Goal: Transaction & Acquisition: Subscribe to service/newsletter

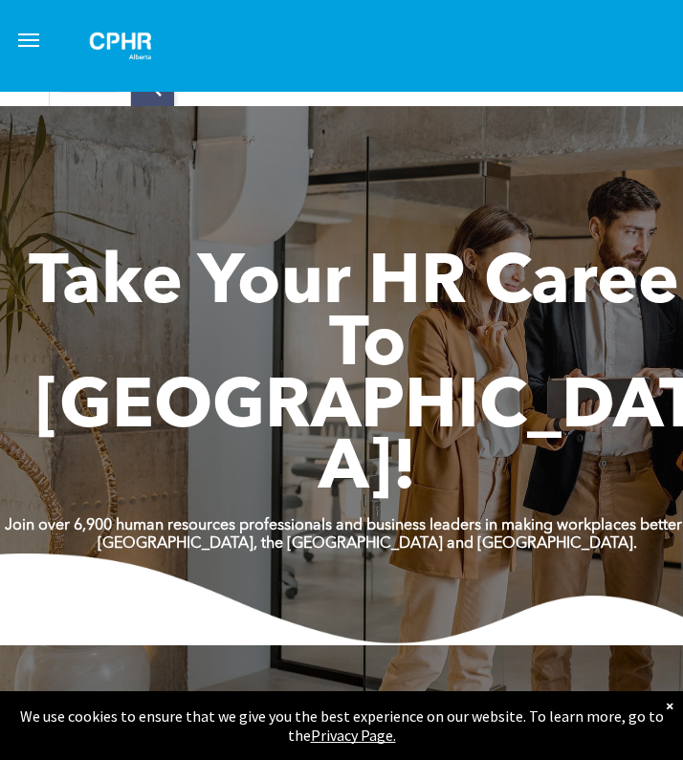
click at [25, 37] on button "menu" at bounding box center [29, 40] width 38 height 38
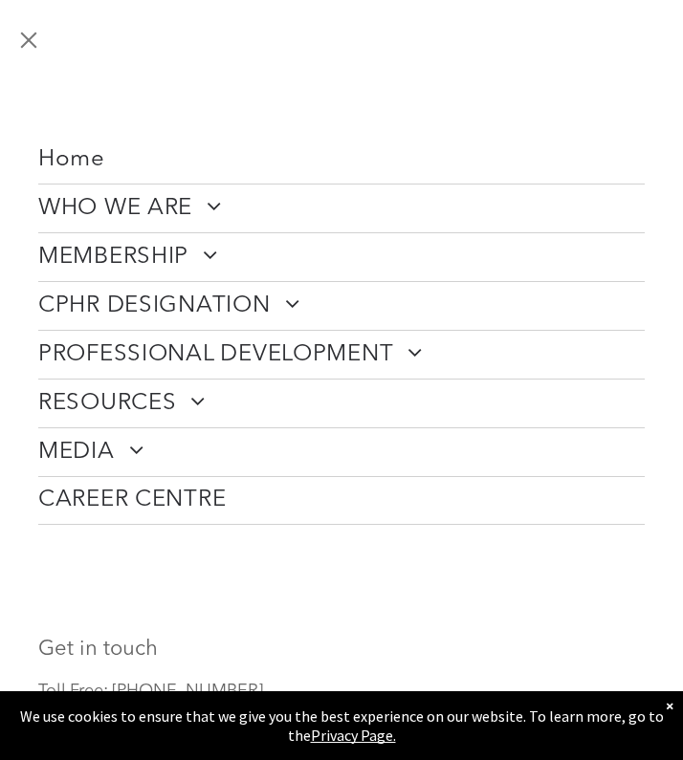
click at [24, 49] on button "menu" at bounding box center [29, 40] width 38 height 38
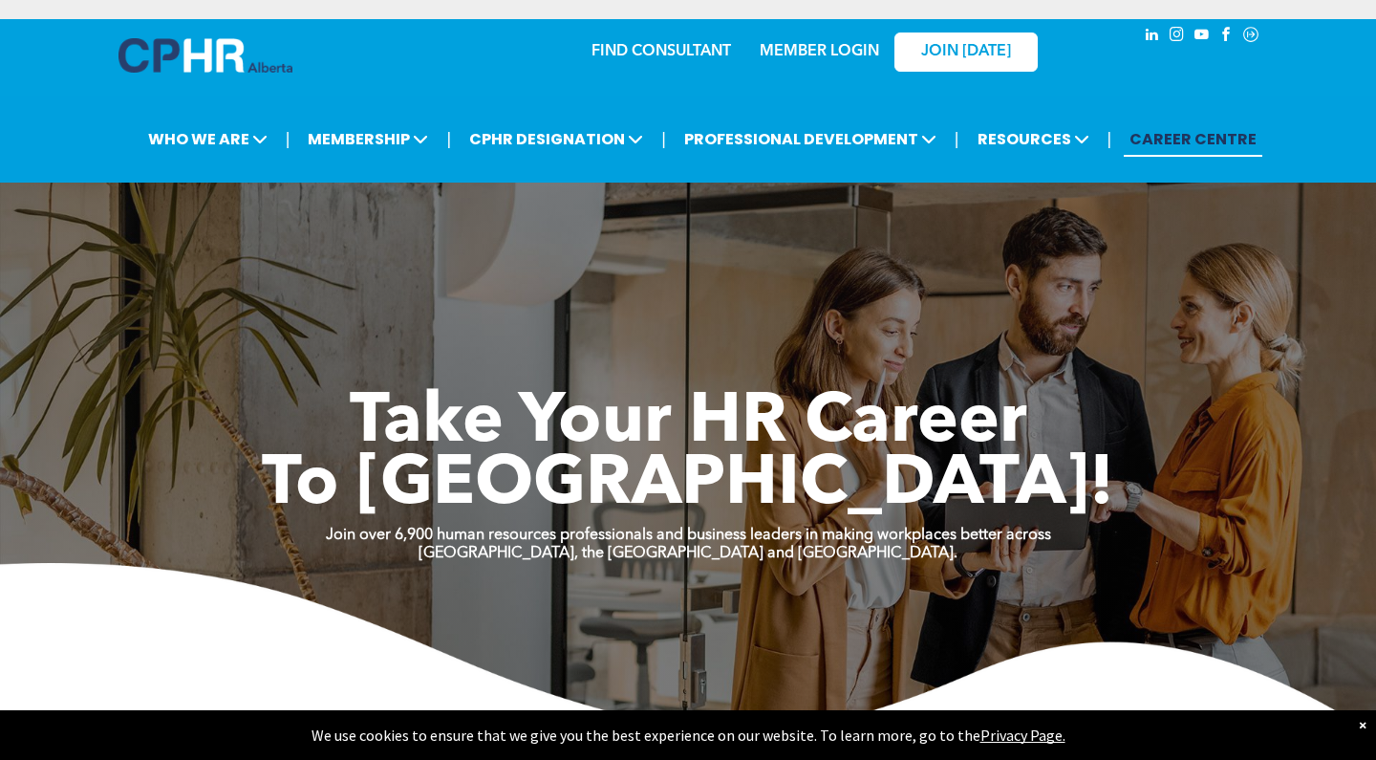
click at [682, 44] on link "MEMBER LOGIN" at bounding box center [819, 51] width 119 height 15
click at [682, 50] on link "JOIN [DATE]" at bounding box center [966, 52] width 143 height 39
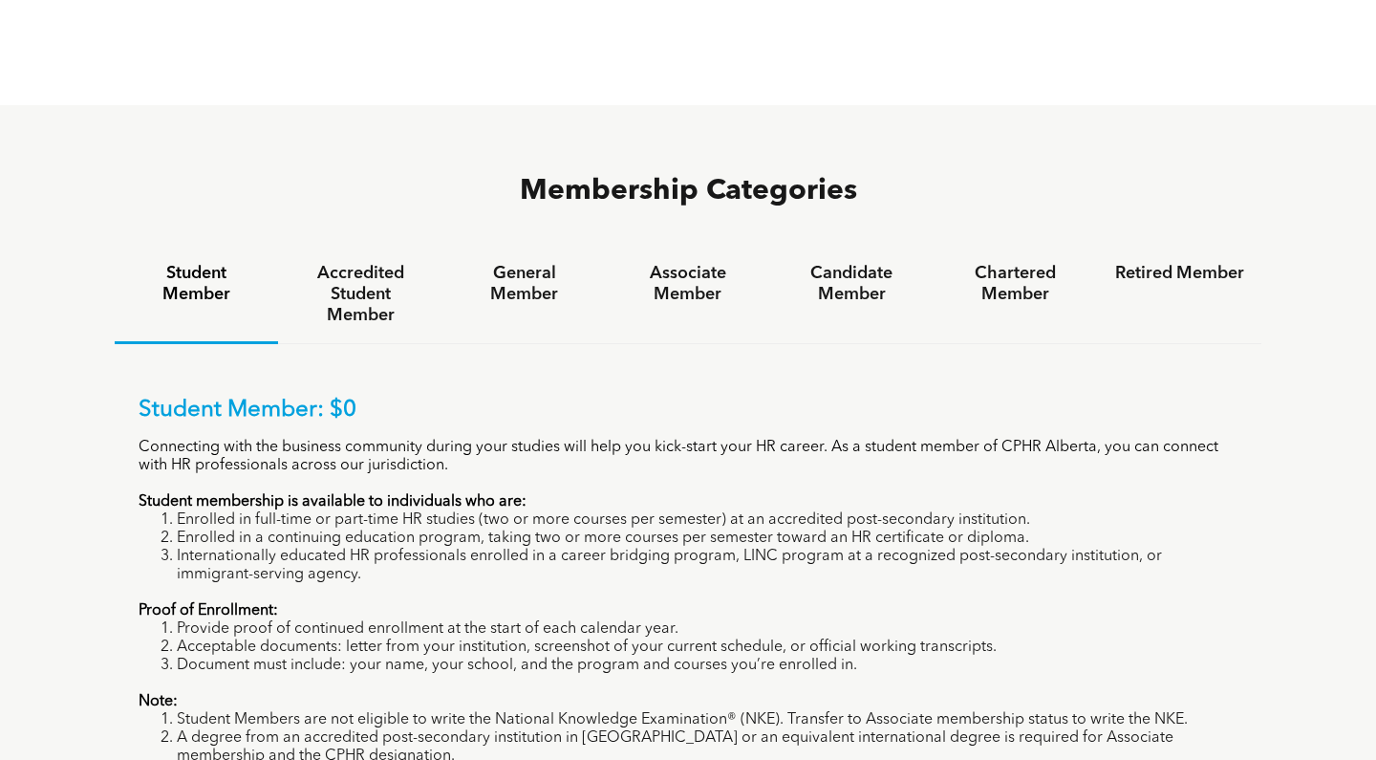
scroll to position [1174, 0]
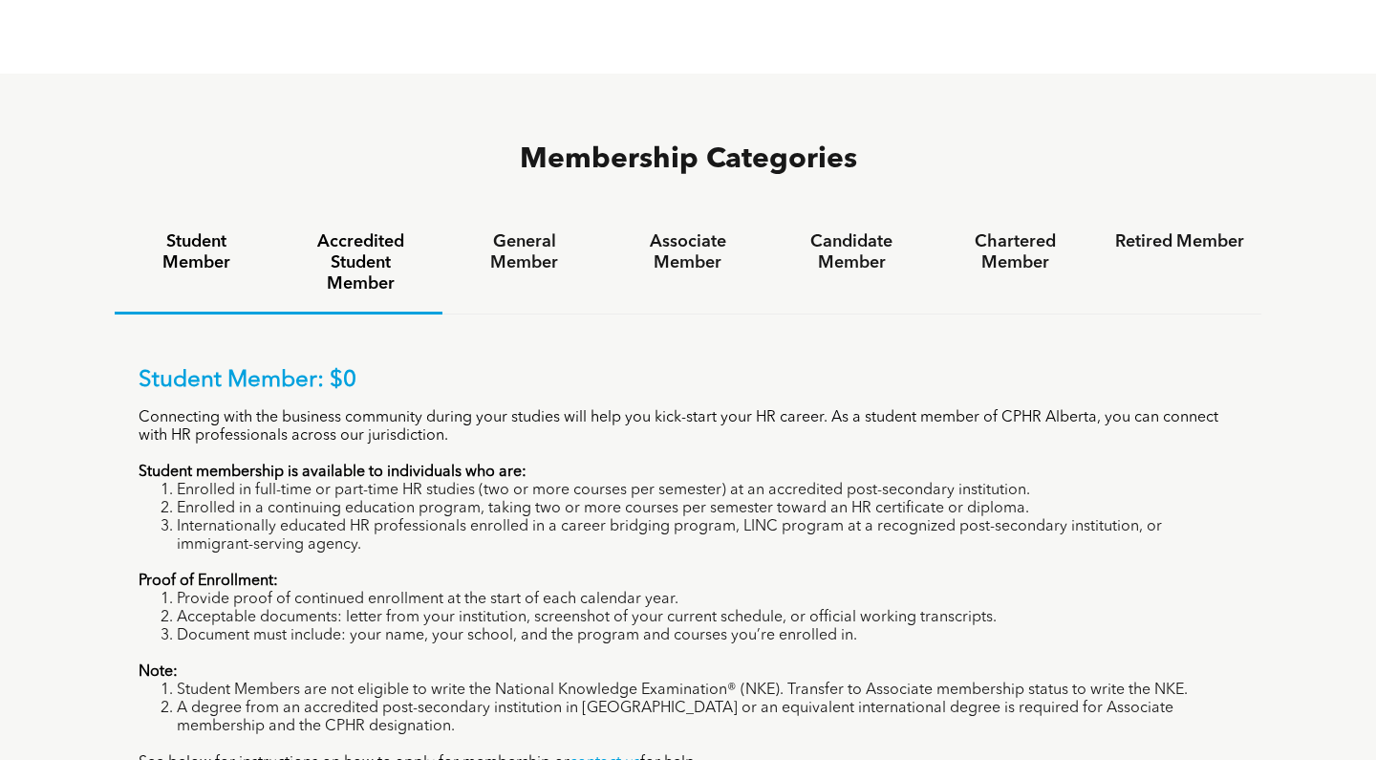
click at [388, 231] on h4 "Accredited Student Member" at bounding box center [359, 262] width 129 height 63
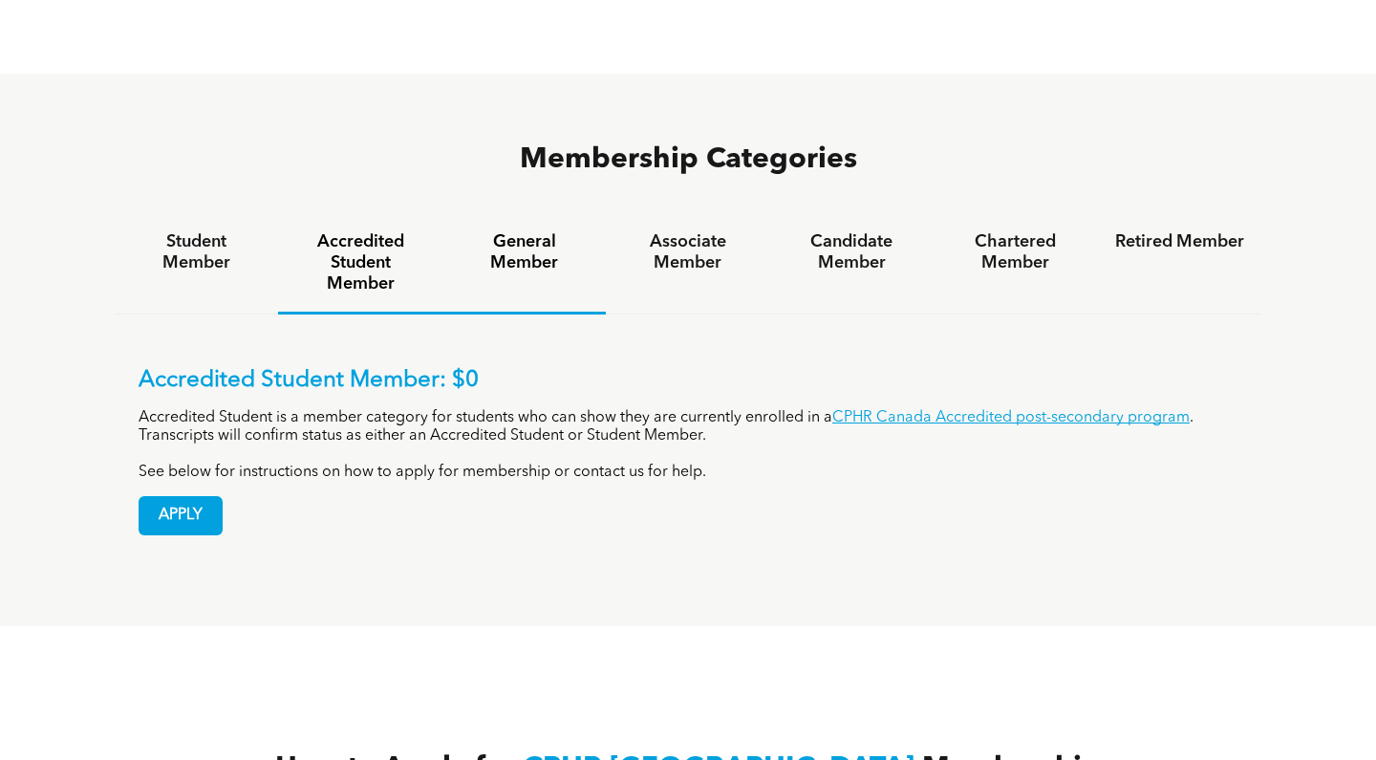
click at [535, 231] on h4 "General Member" at bounding box center [524, 252] width 129 height 42
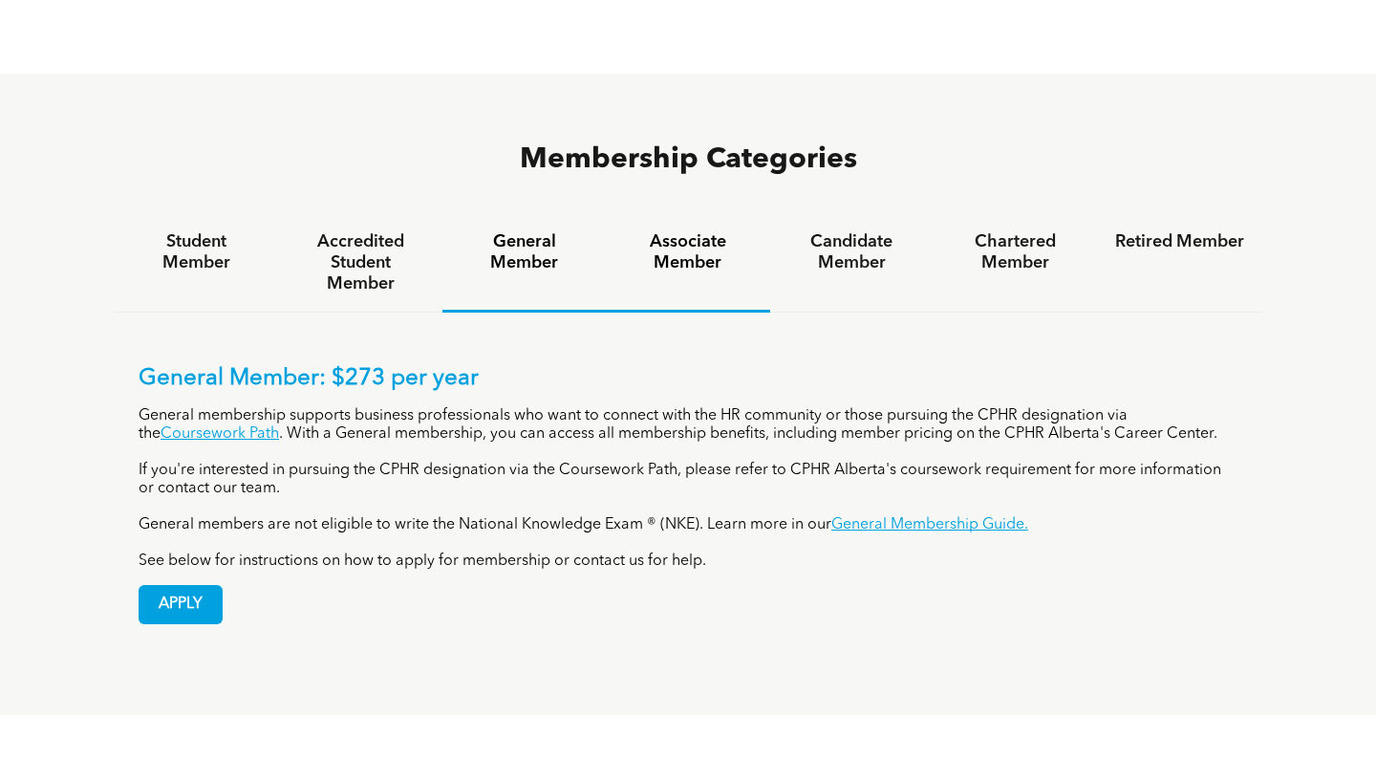
click at [657, 231] on h4 "Associate Member" at bounding box center [687, 252] width 129 height 42
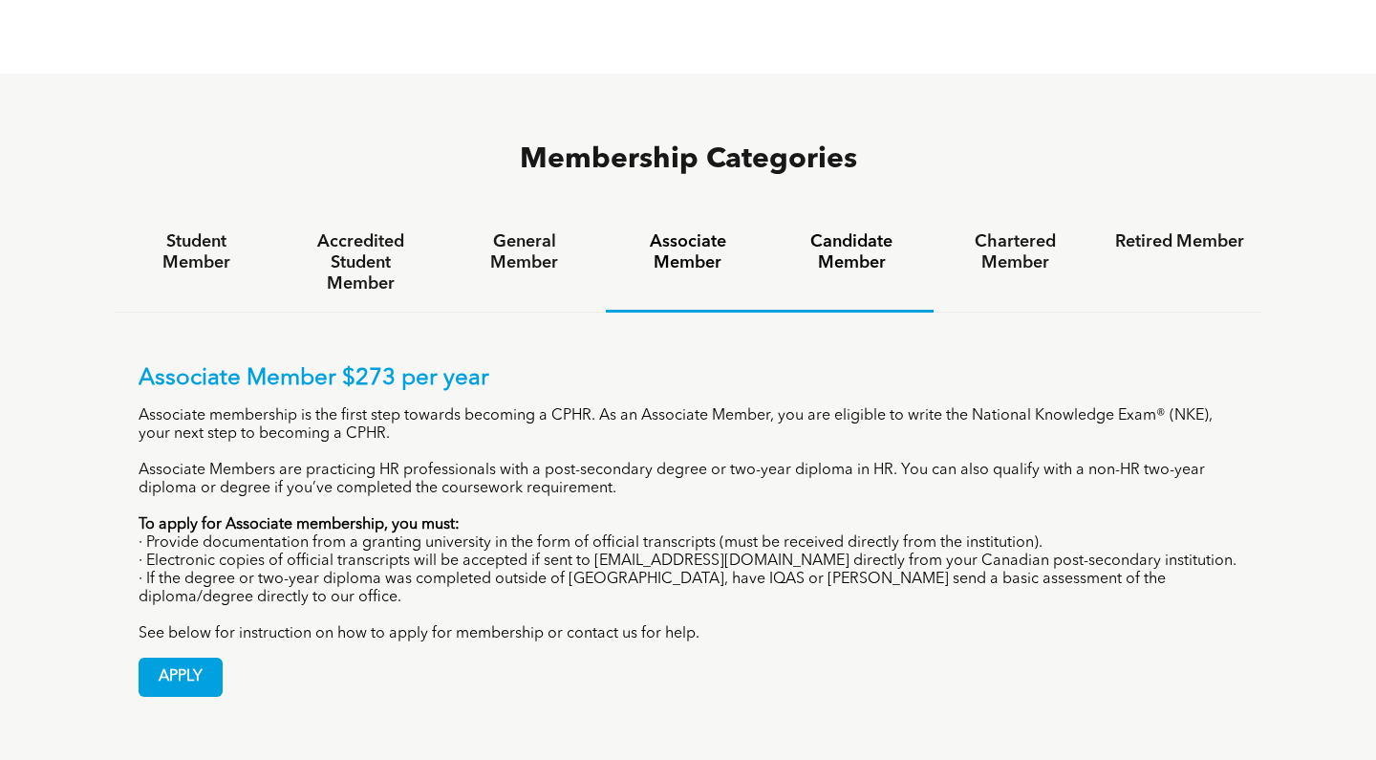
click at [868, 231] on h4 "Candidate Member" at bounding box center [852, 252] width 129 height 42
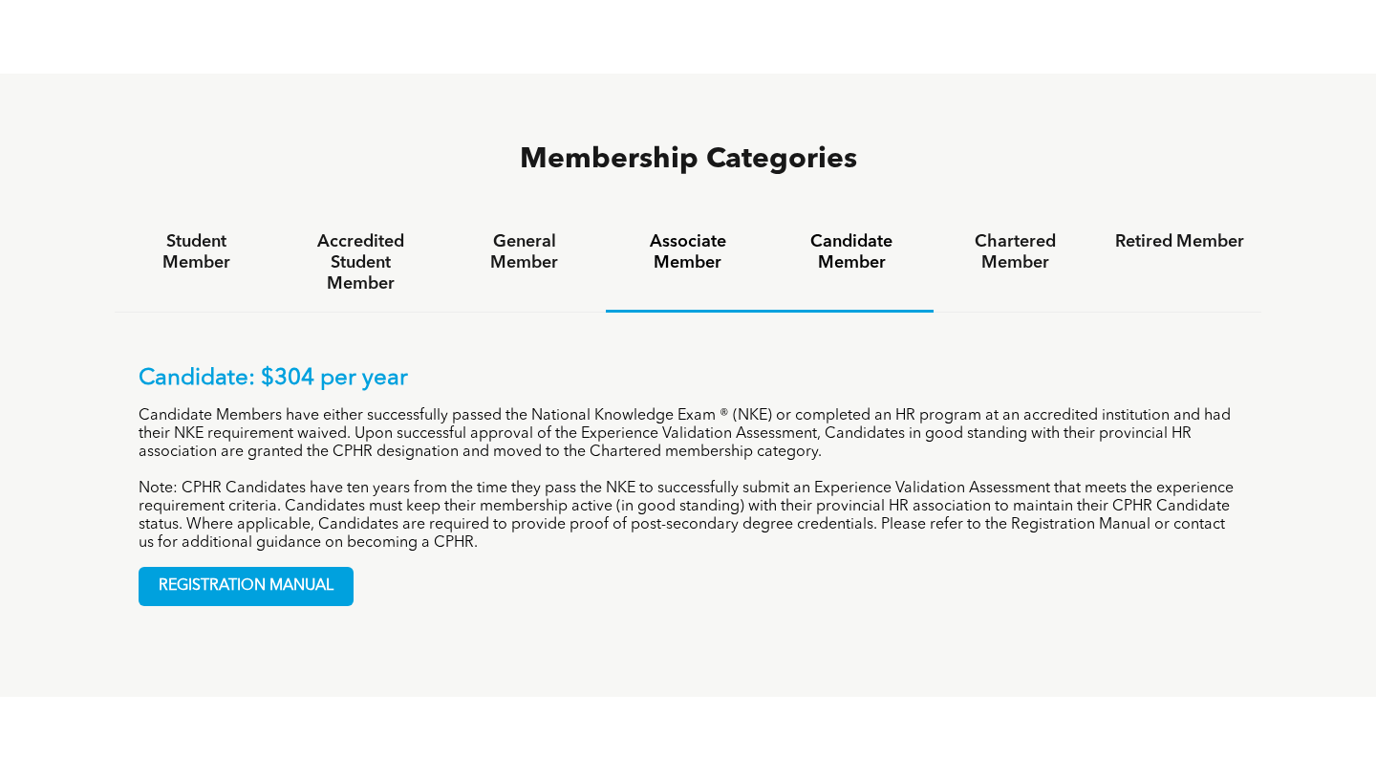
click at [691, 231] on h4 "Associate Member" at bounding box center [687, 252] width 129 height 42
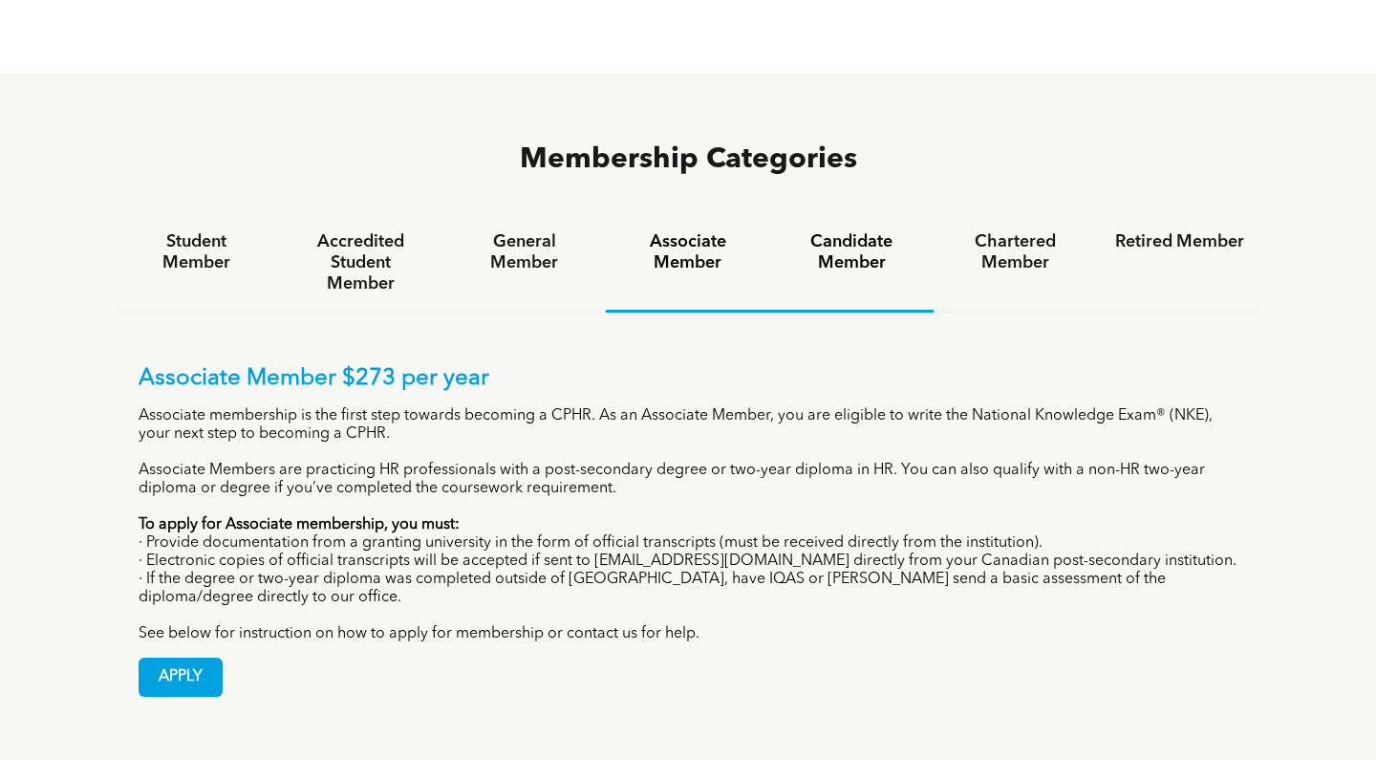
click at [863, 231] on h4 "Candidate Member" at bounding box center [852, 252] width 129 height 42
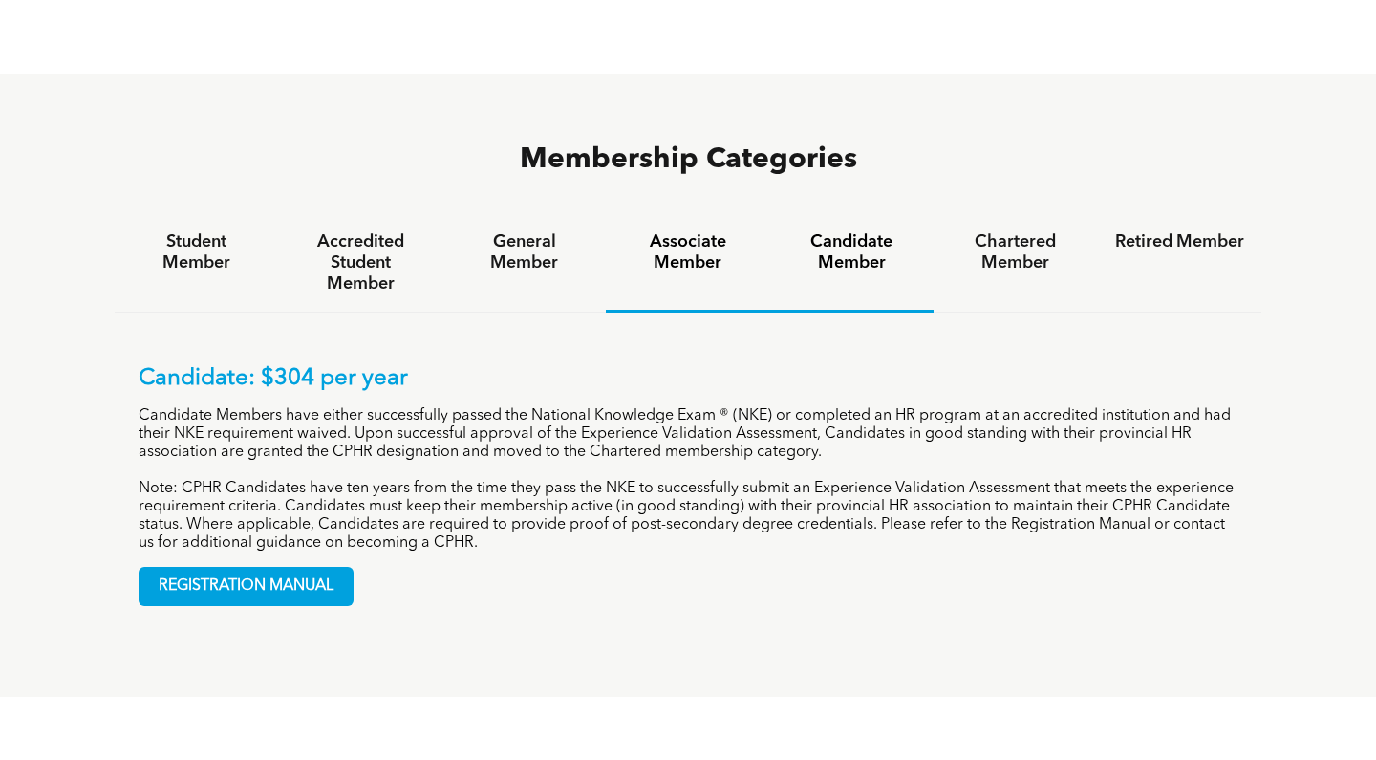
click at [726, 231] on h4 "Associate Member" at bounding box center [687, 252] width 129 height 42
